Goal: Task Accomplishment & Management: Manage account settings

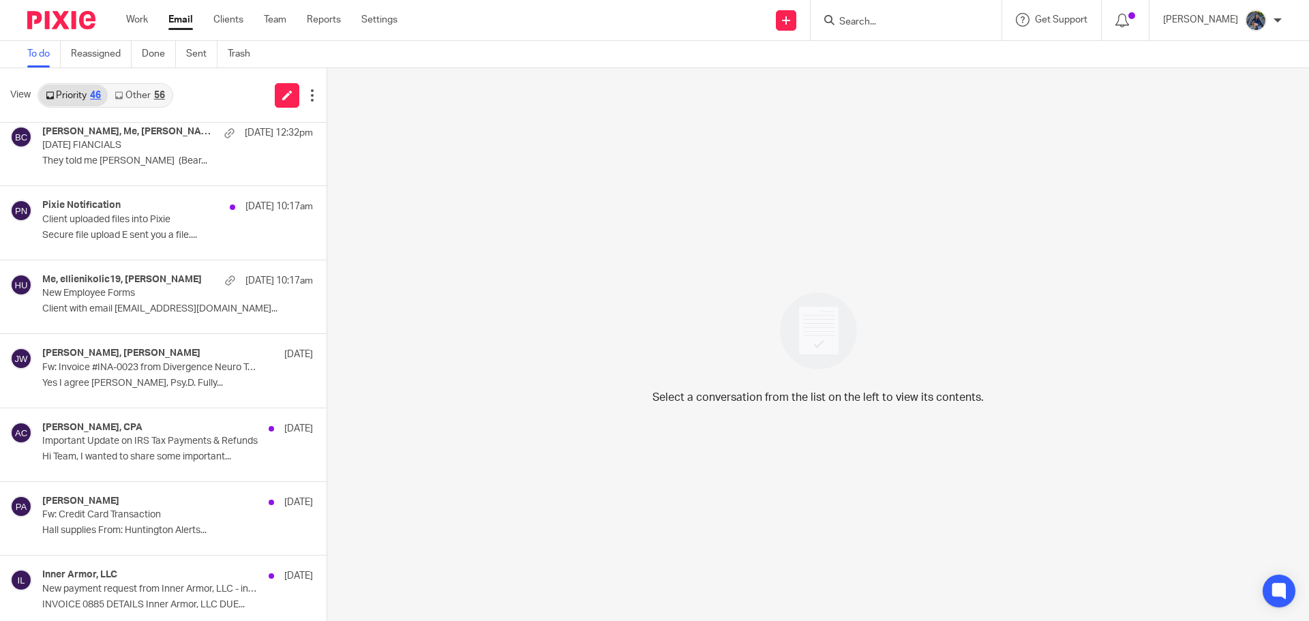
scroll to position [273, 0]
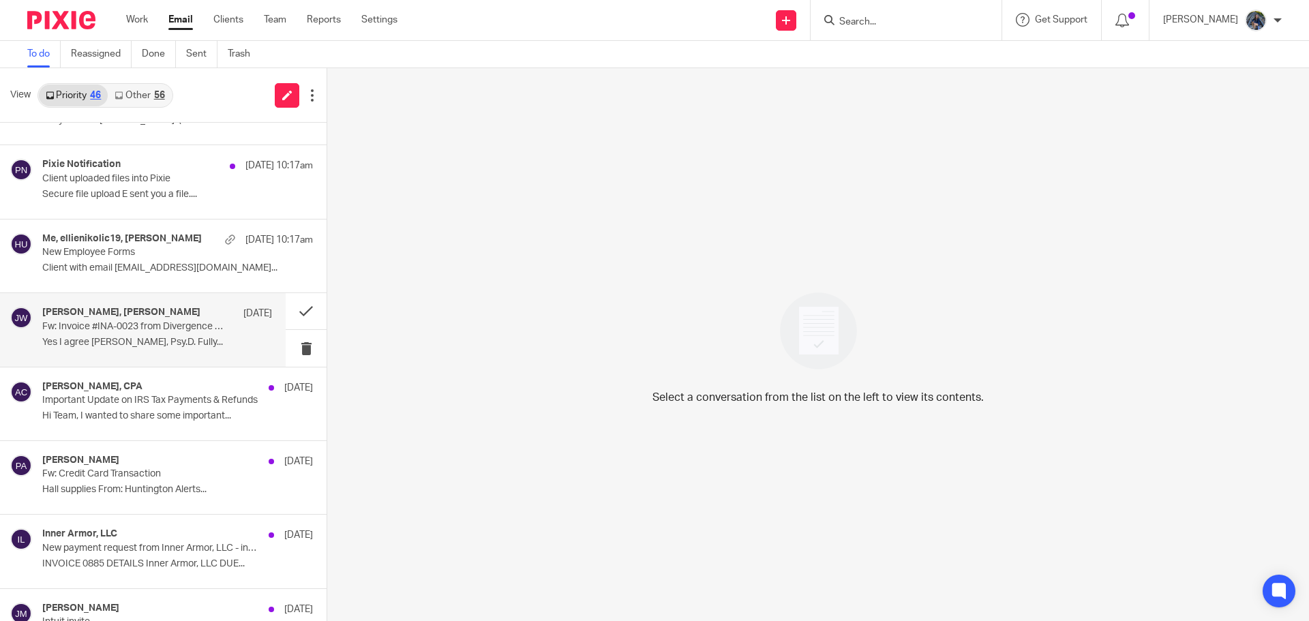
click at [112, 329] on p "Fw: Invoice #INA-0023 from Divergence Neuro Technologies" at bounding box center [134, 327] width 184 height 12
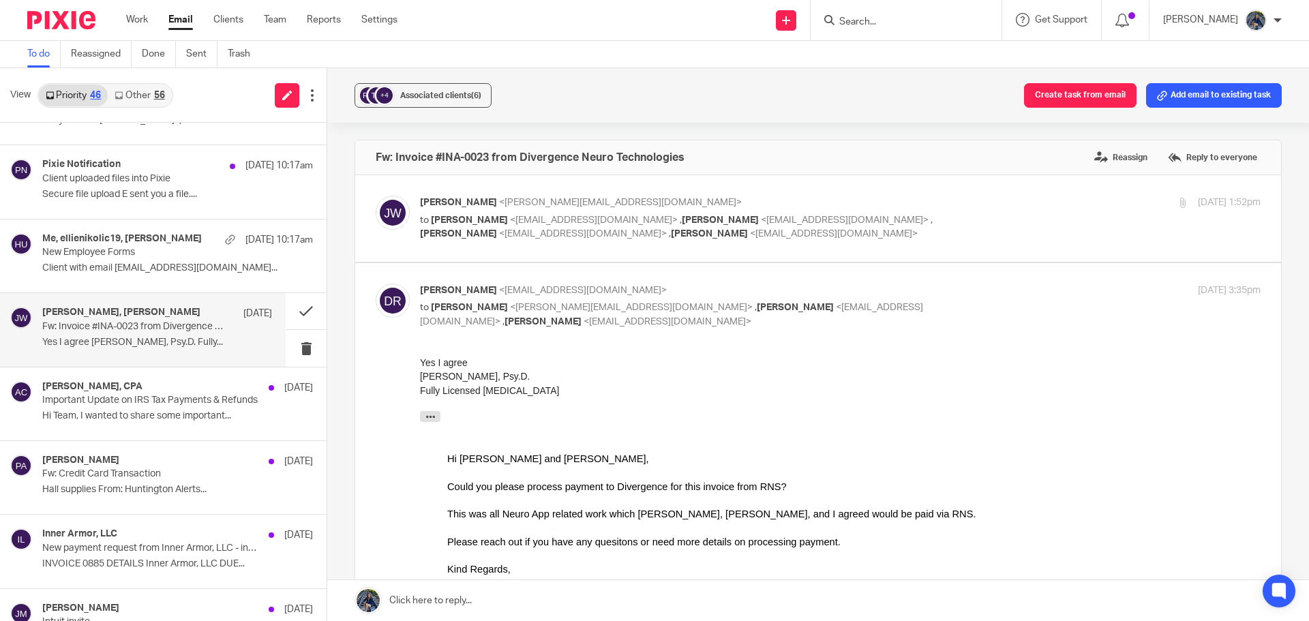
scroll to position [0, 0]
click at [556, 226] on p "to Dr. Tim Royer <doc@royerneuroscience.com> , Amy Lander <amylander@royerneuro…" at bounding box center [700, 227] width 560 height 28
checkbox input "true"
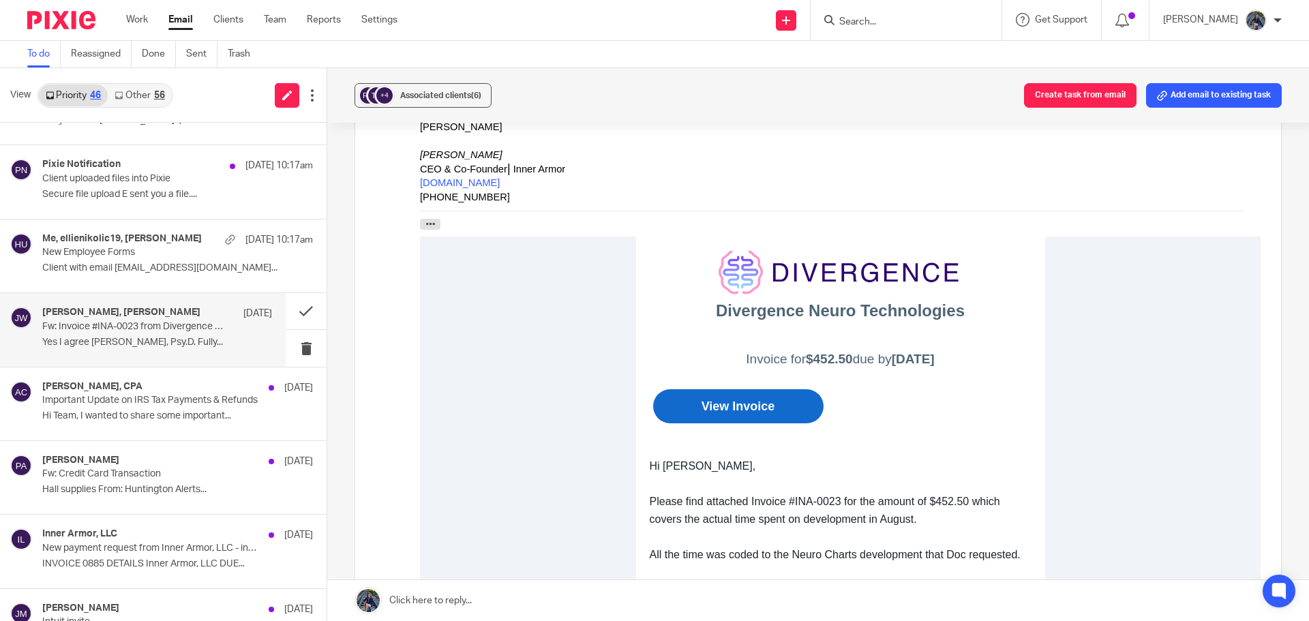
scroll to position [341, 0]
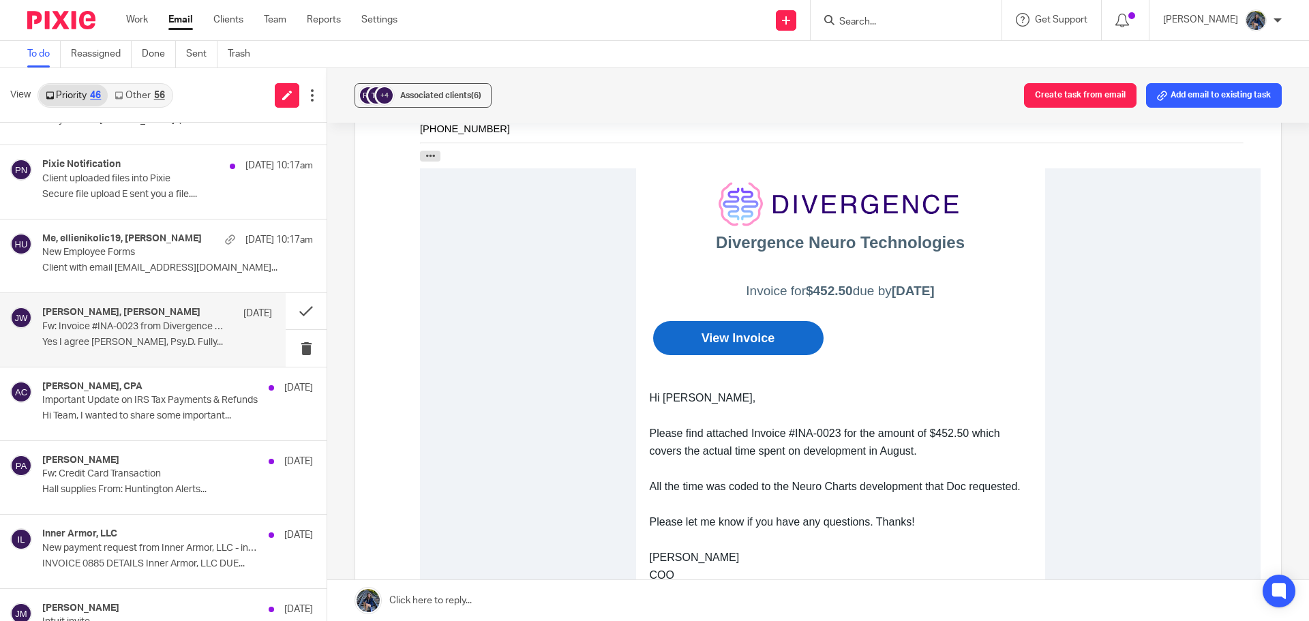
click at [709, 337] on link "View Invoice" at bounding box center [738, 338] width 157 height 20
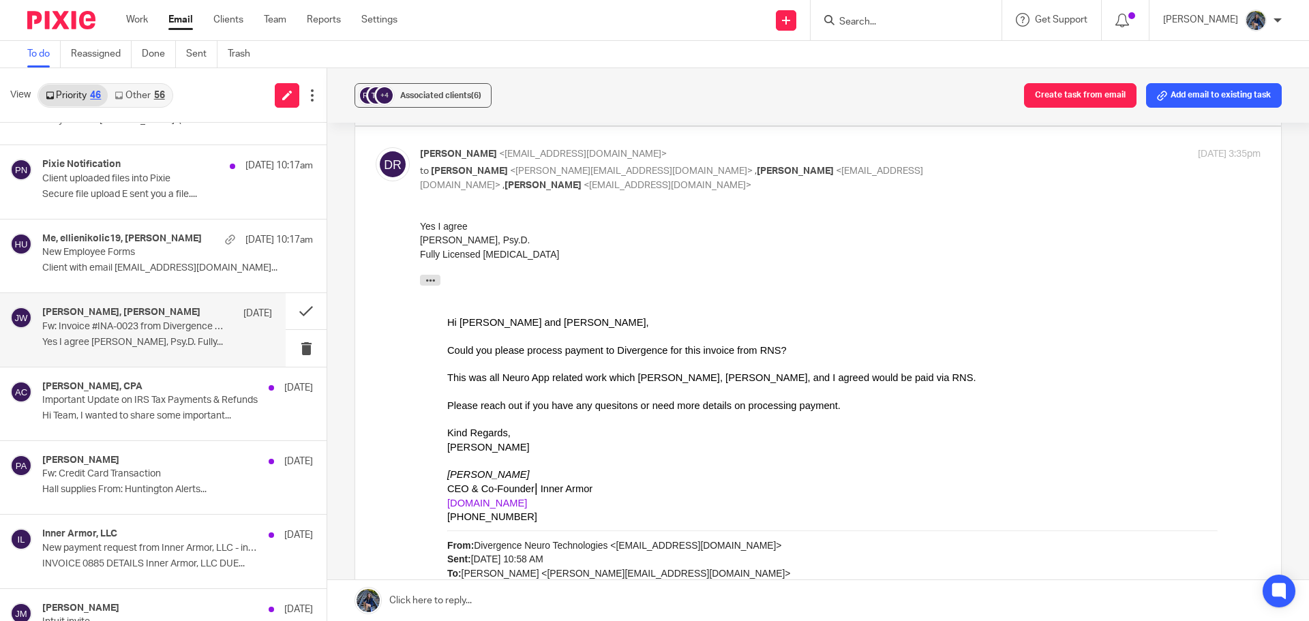
scroll to position [1159, 0]
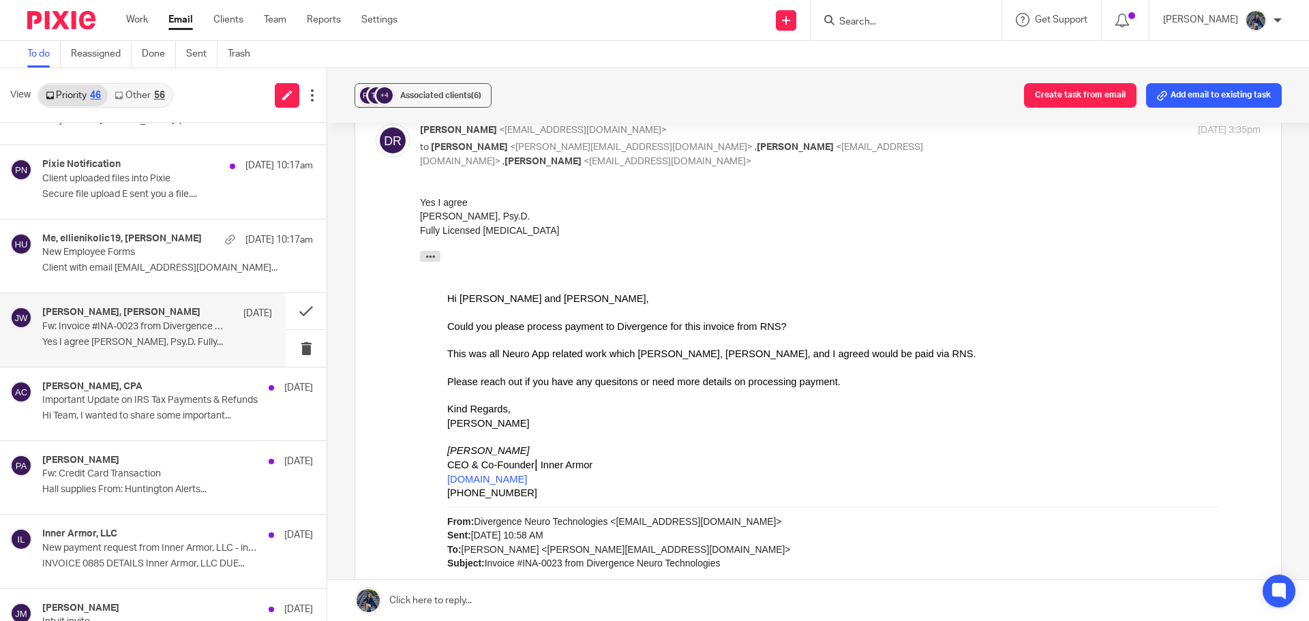
click at [434, 601] on link at bounding box center [818, 600] width 982 height 41
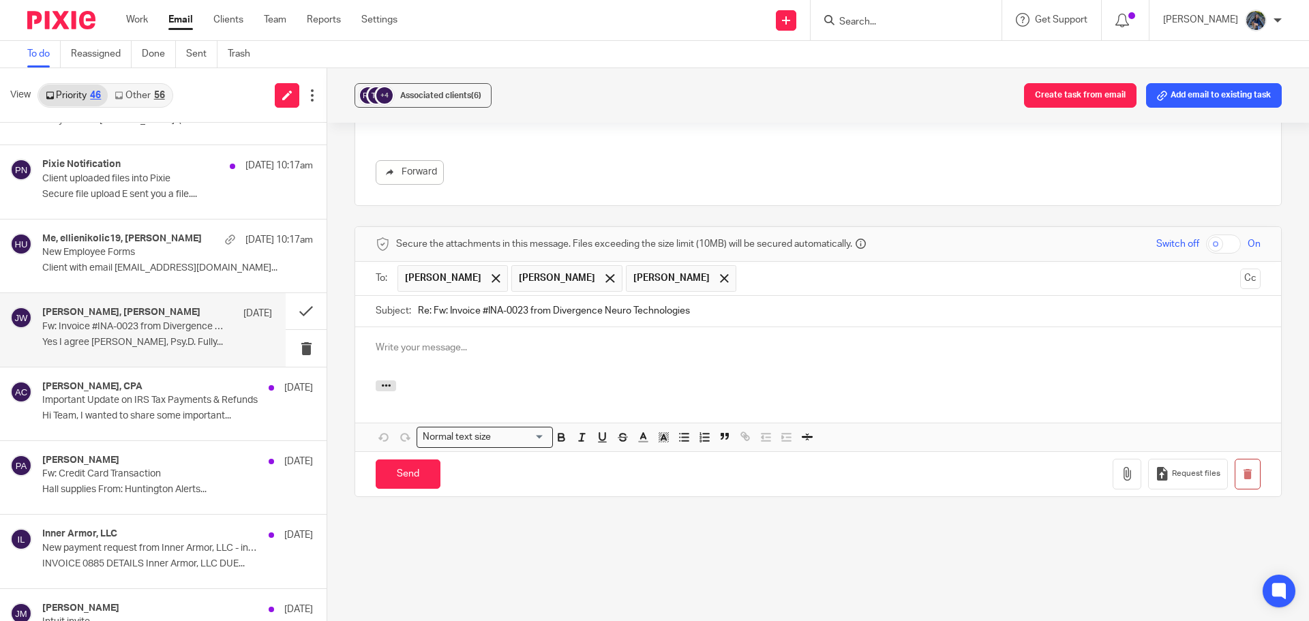
scroll to position [0, 0]
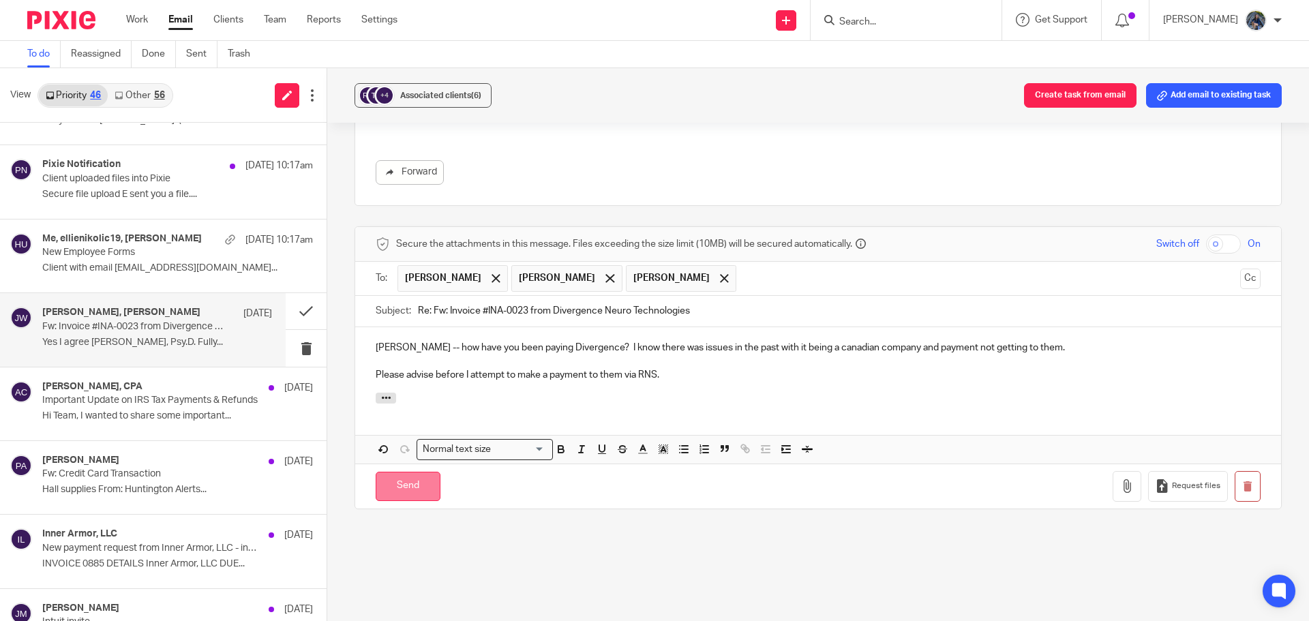
click at [405, 481] on input "Send" at bounding box center [408, 486] width 65 height 29
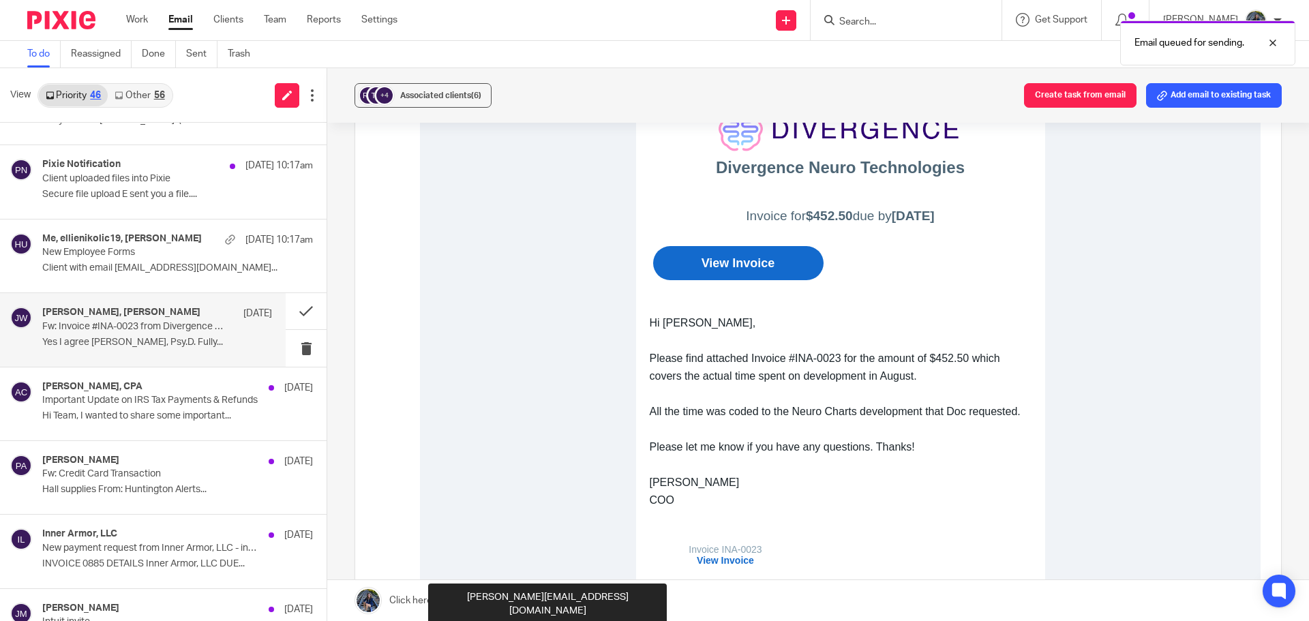
scroll to position [393, 0]
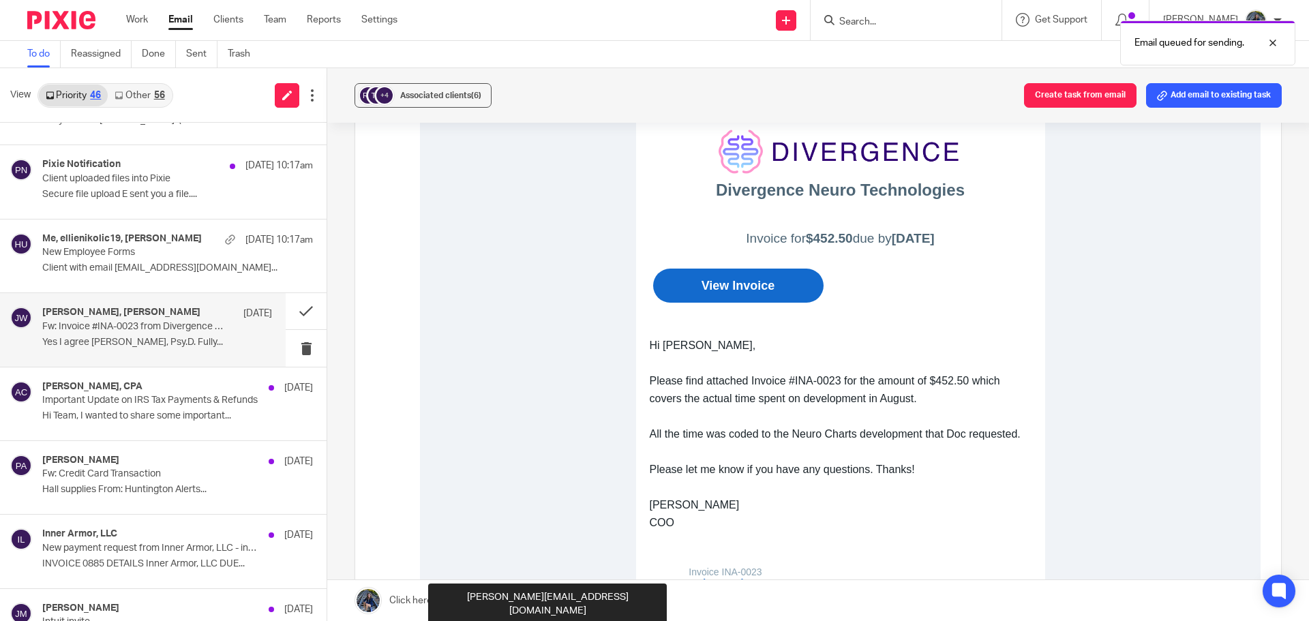
click at [737, 281] on link "View Invoice" at bounding box center [738, 285] width 157 height 20
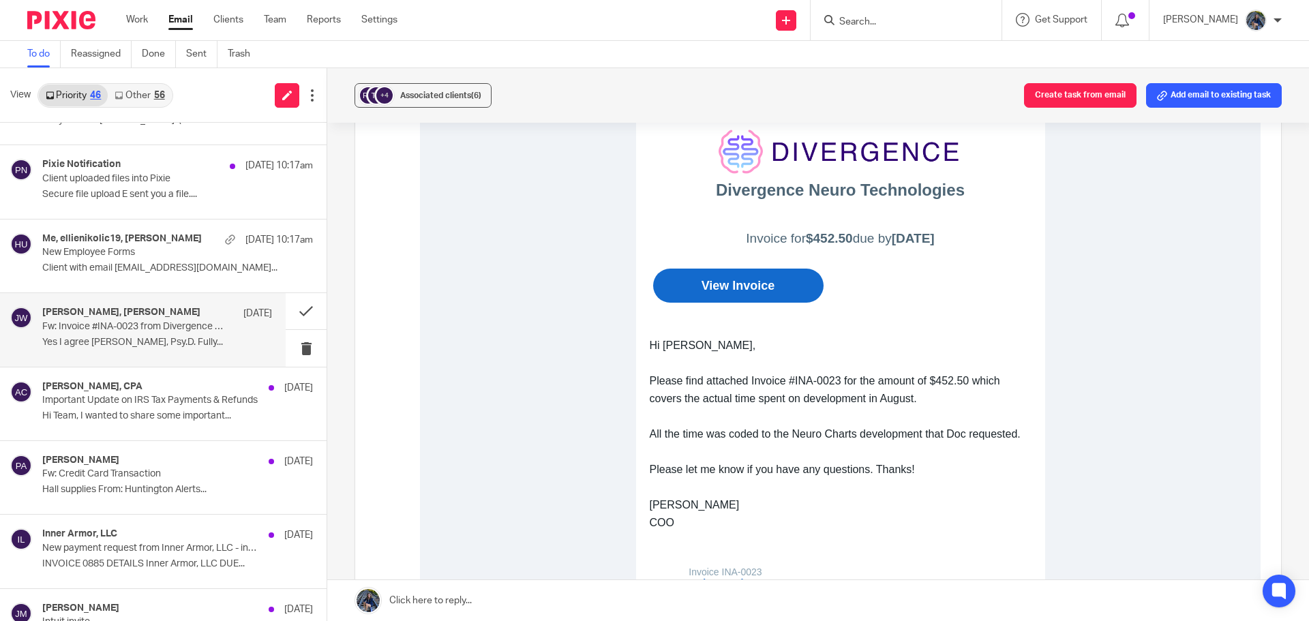
click at [877, 19] on input "Search" at bounding box center [899, 22] width 123 height 12
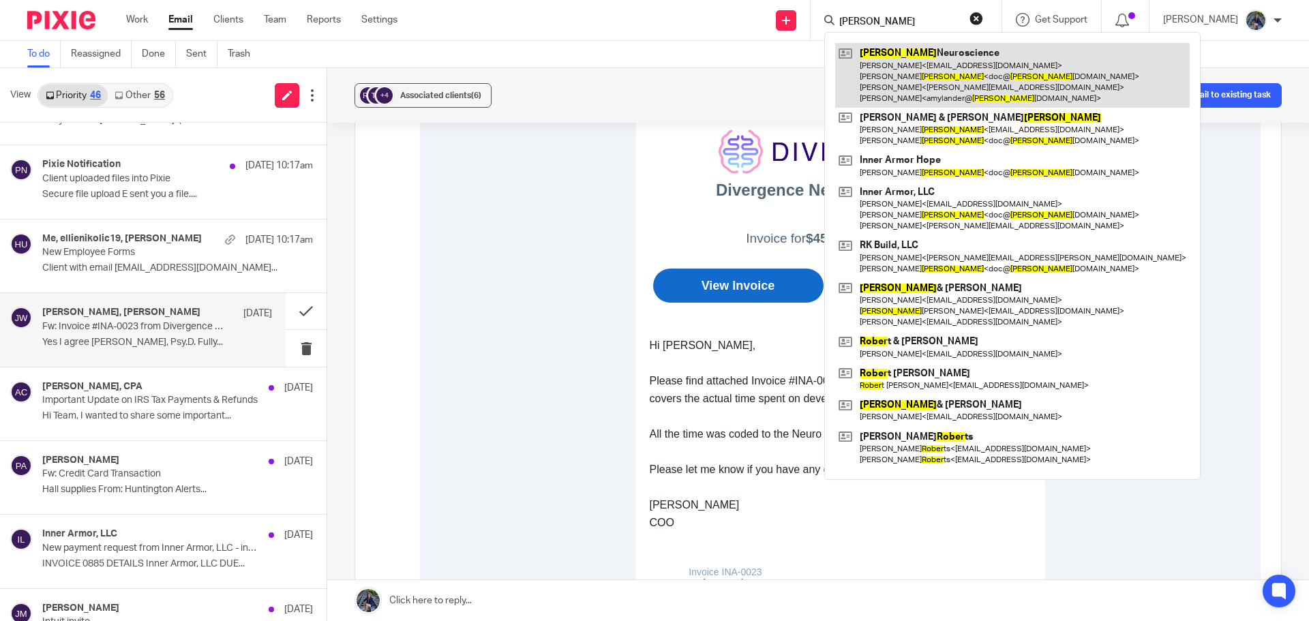
type input "royer"
click at [925, 70] on link at bounding box center [1012, 75] width 354 height 65
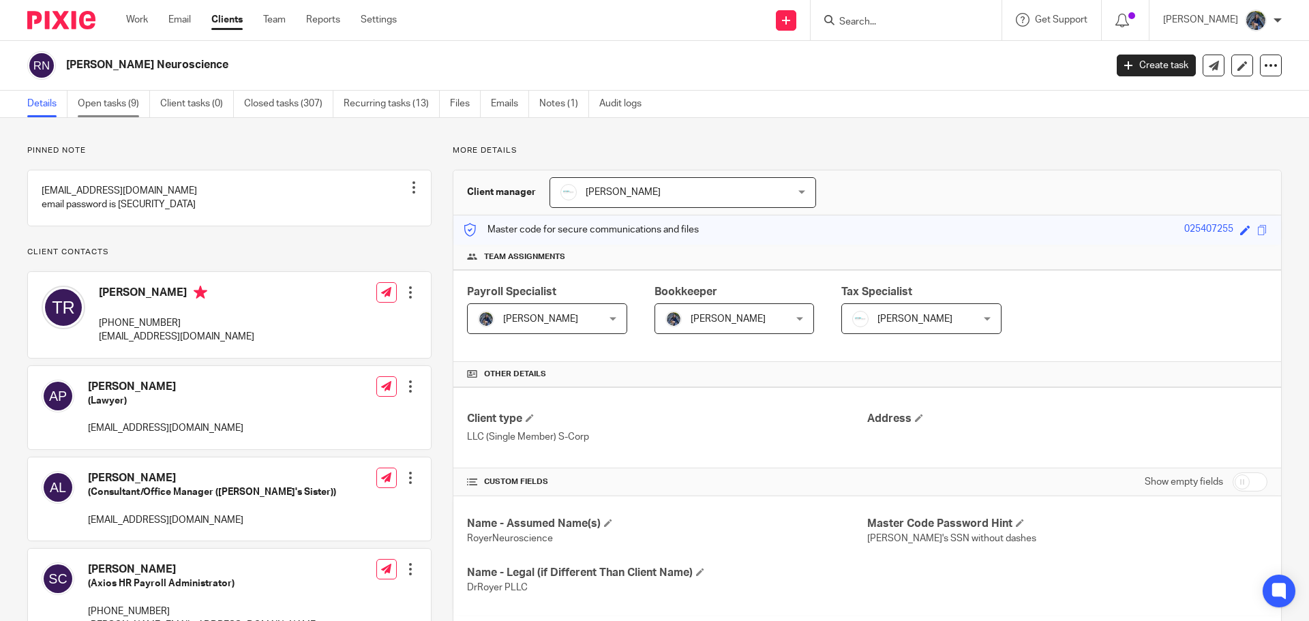
click at [117, 106] on link "Open tasks (9)" at bounding box center [114, 104] width 72 height 27
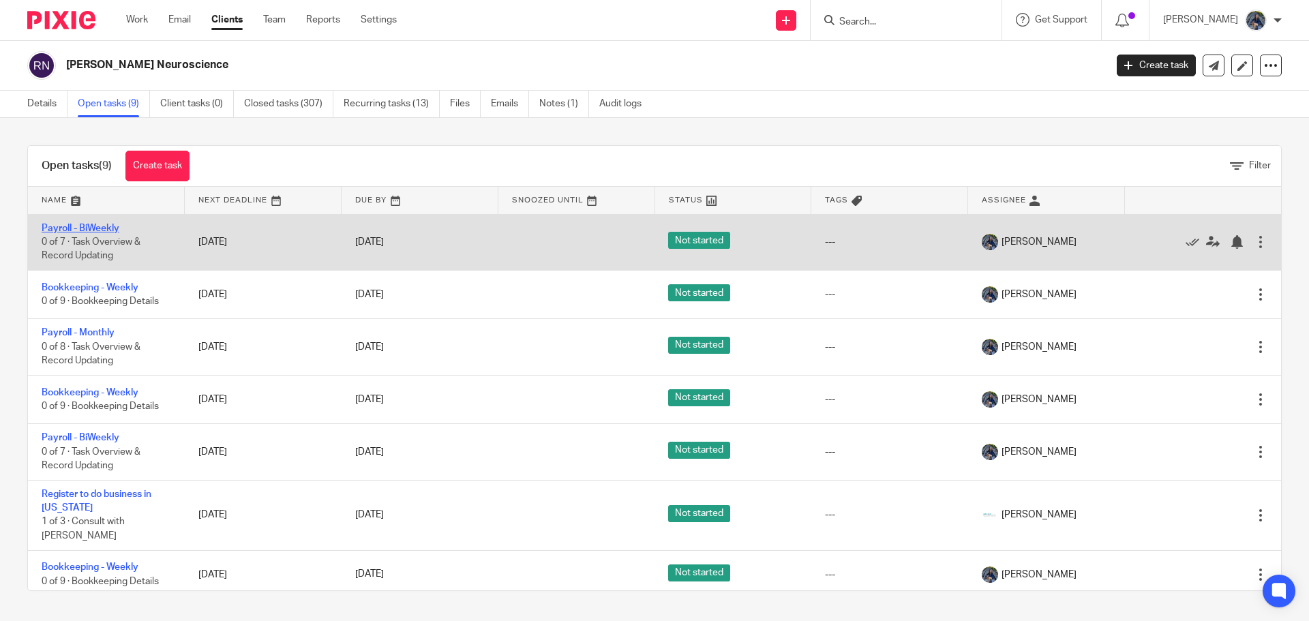
click at [56, 230] on link "Payroll - BiWeekly" at bounding box center [81, 229] width 78 height 10
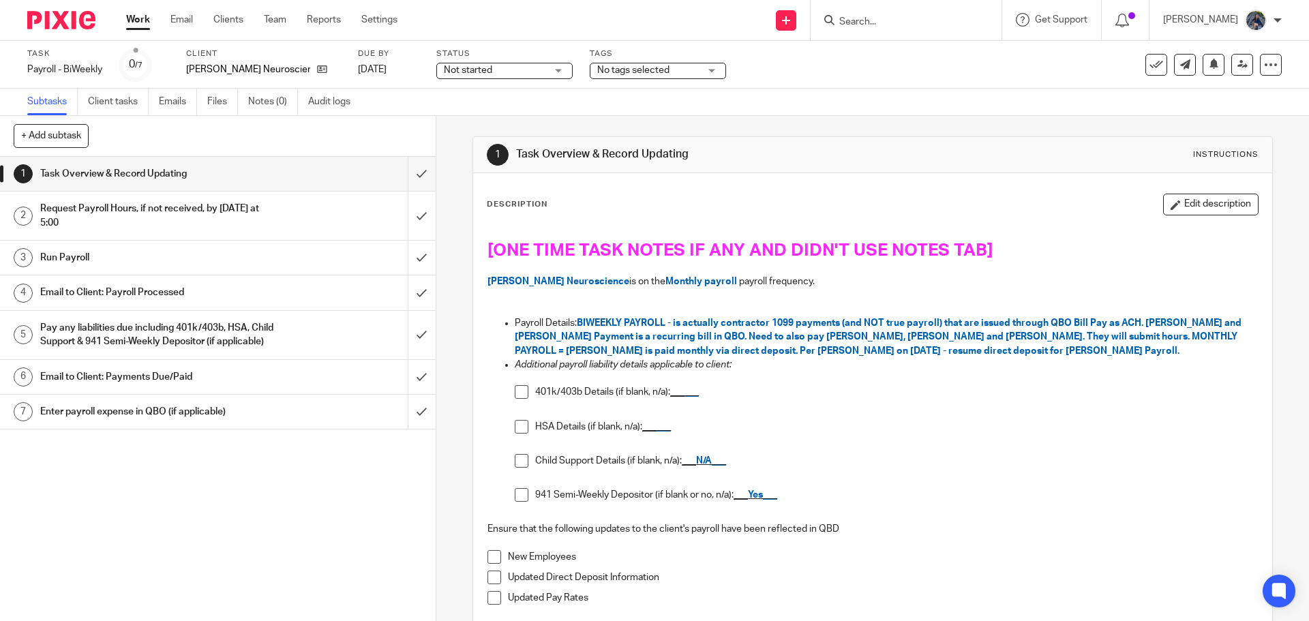
click at [905, 17] on input "Search" at bounding box center [899, 22] width 123 height 12
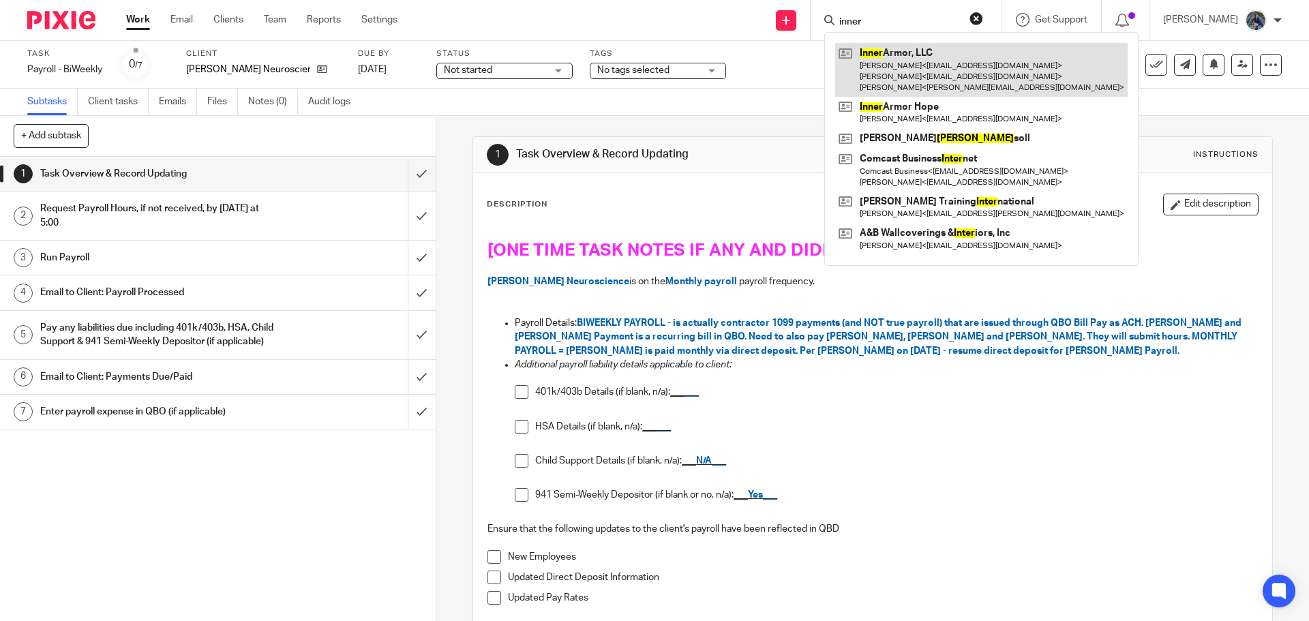
type input "inner"
click at [900, 70] on link at bounding box center [981, 70] width 292 height 54
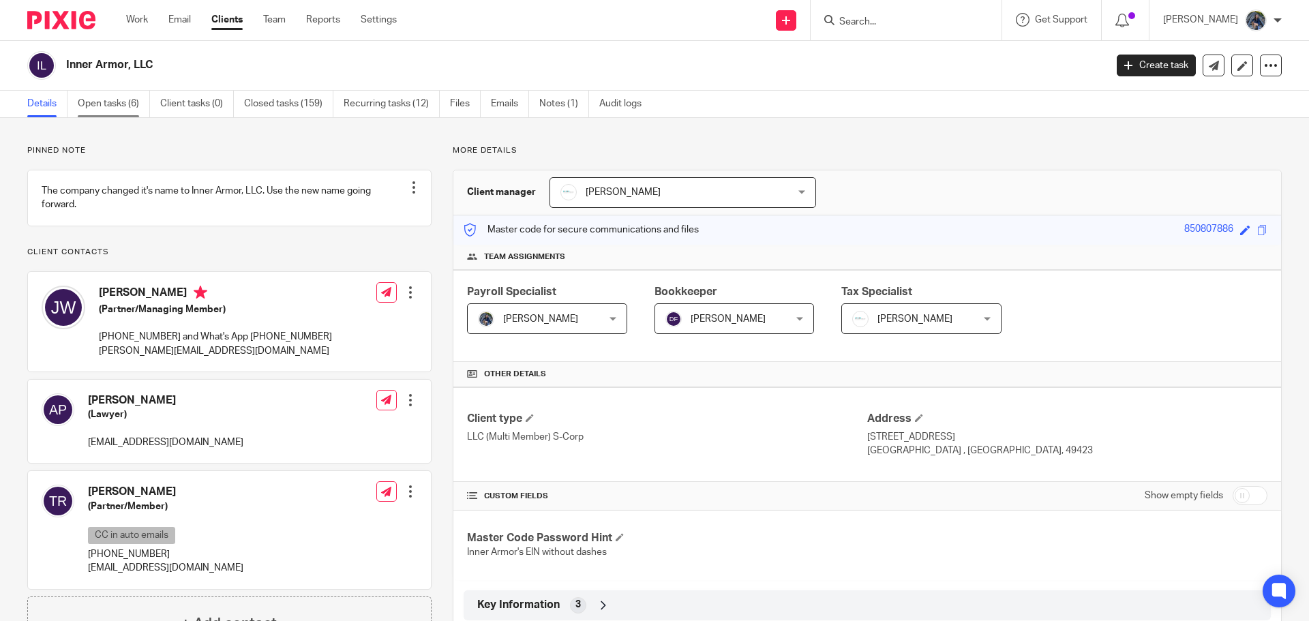
click at [110, 107] on link "Open tasks (6)" at bounding box center [114, 104] width 72 height 27
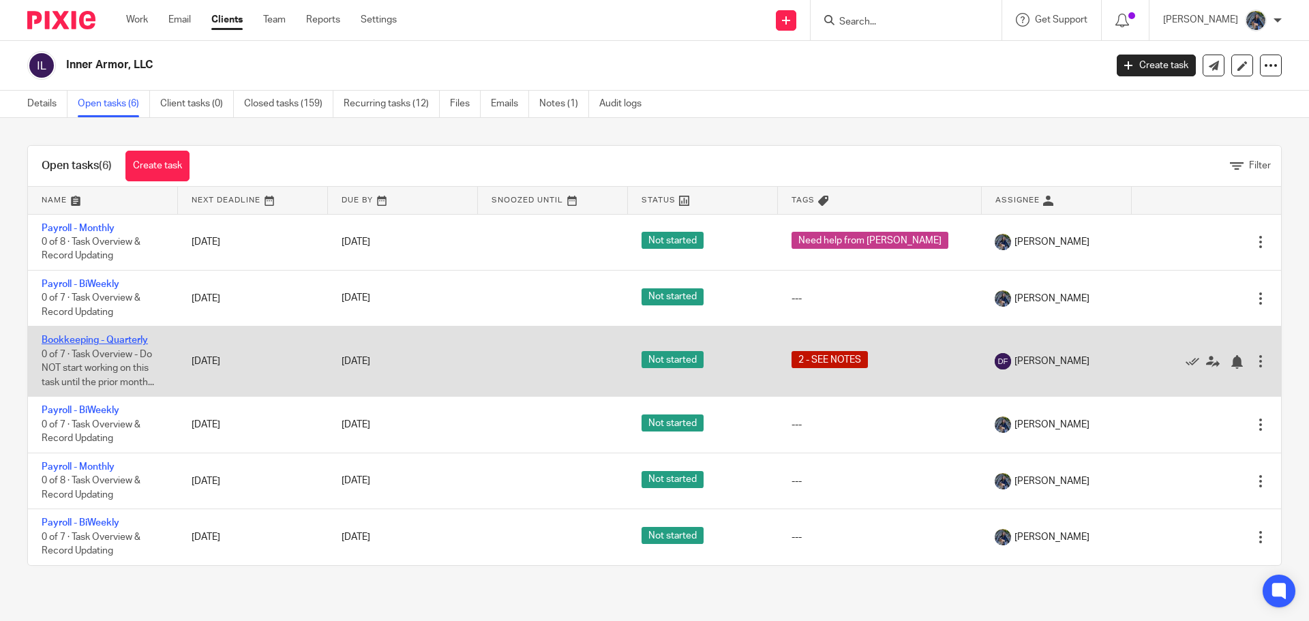
click at [91, 341] on link "Bookkeeping - Quarterly" at bounding box center [95, 340] width 106 height 10
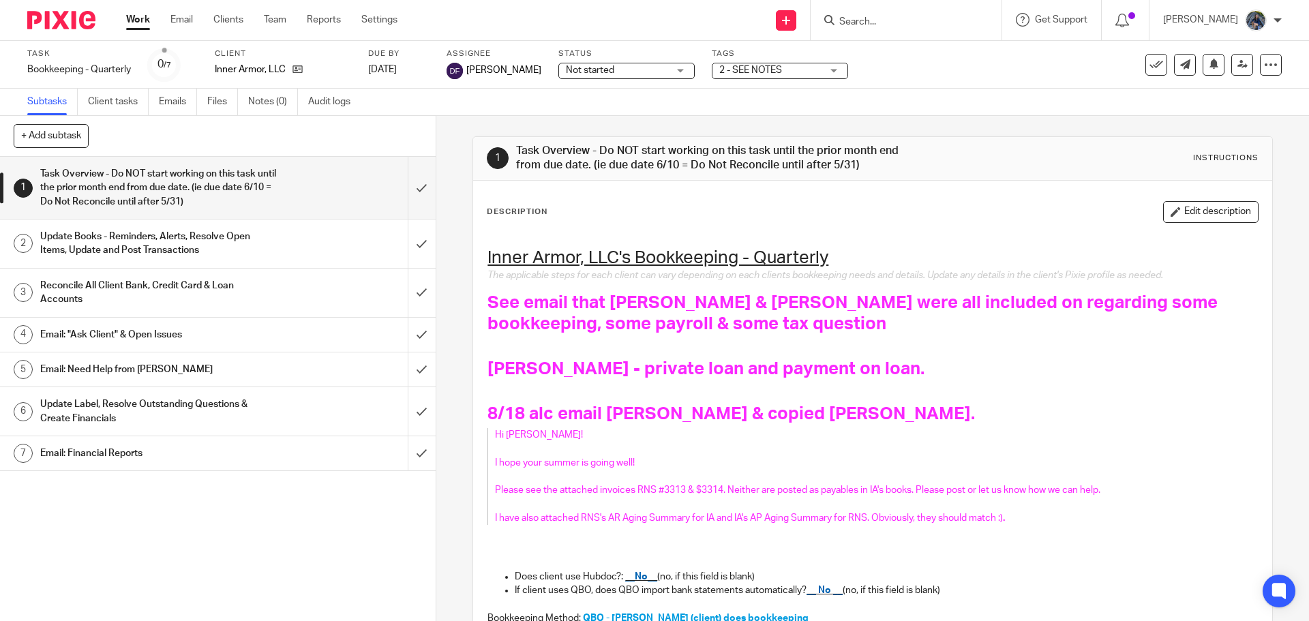
click at [876, 21] on input "Search" at bounding box center [899, 22] width 123 height 12
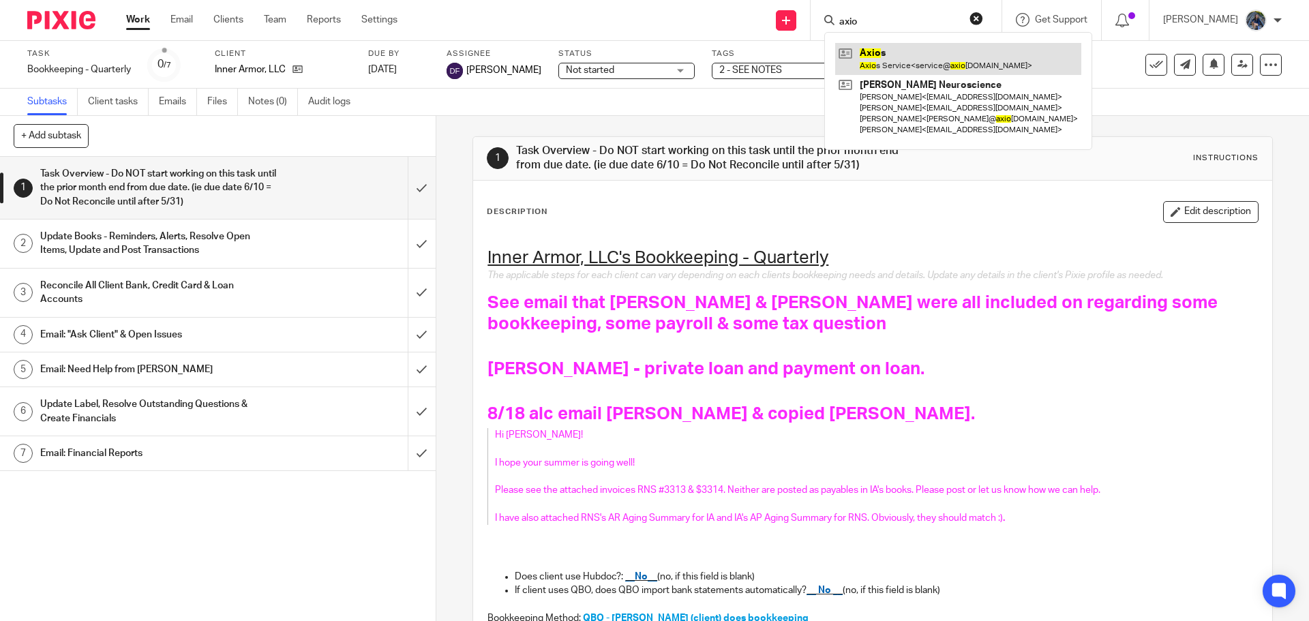
type input "axio"
click at [908, 55] on link at bounding box center [958, 58] width 246 height 31
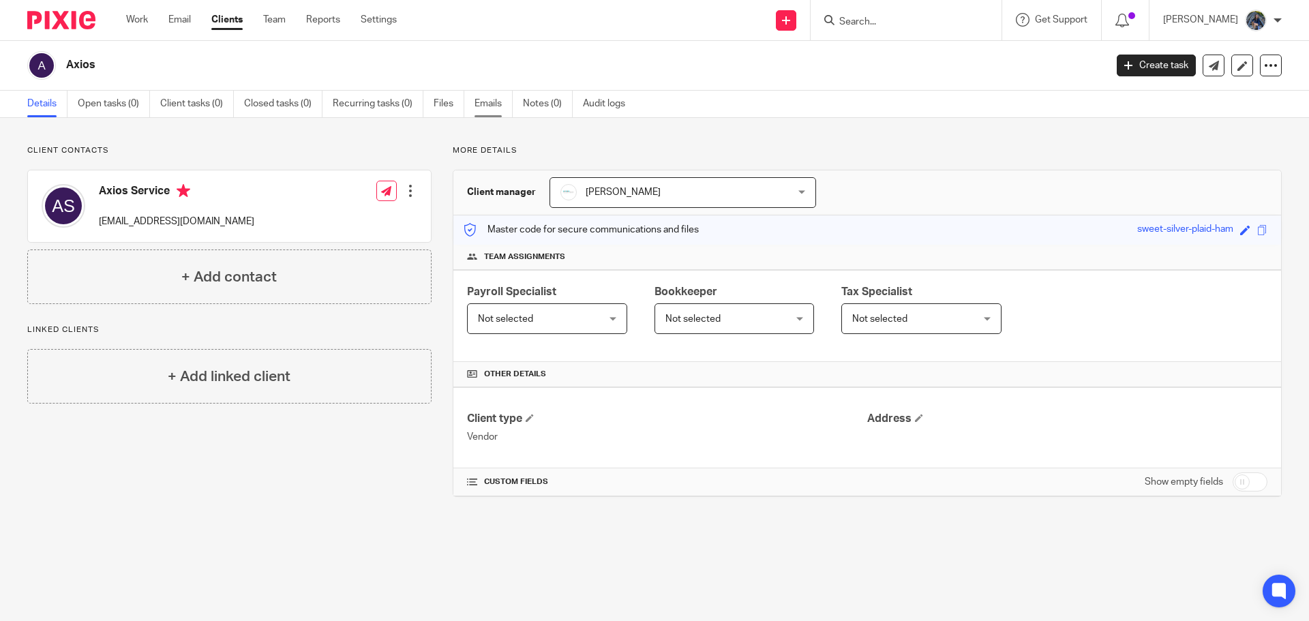
click at [489, 98] on link "Emails" at bounding box center [493, 104] width 38 height 27
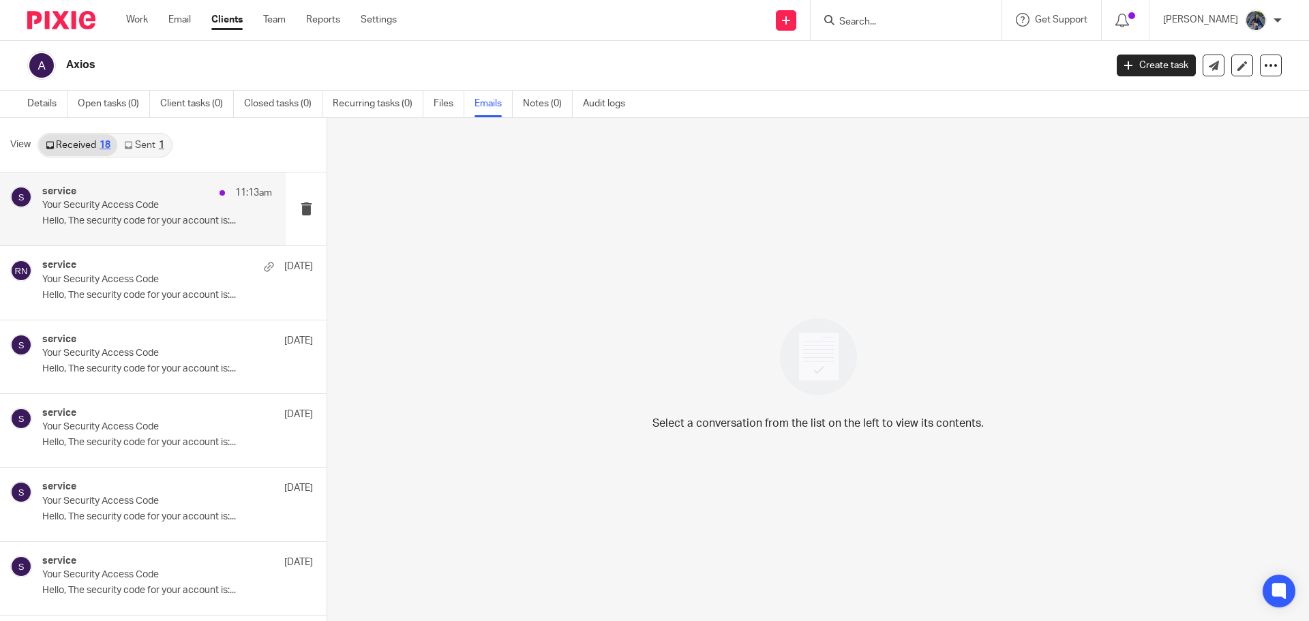
click at [148, 196] on div "service 11:13am" at bounding box center [157, 193] width 230 height 14
